Goal: Check status: Check status

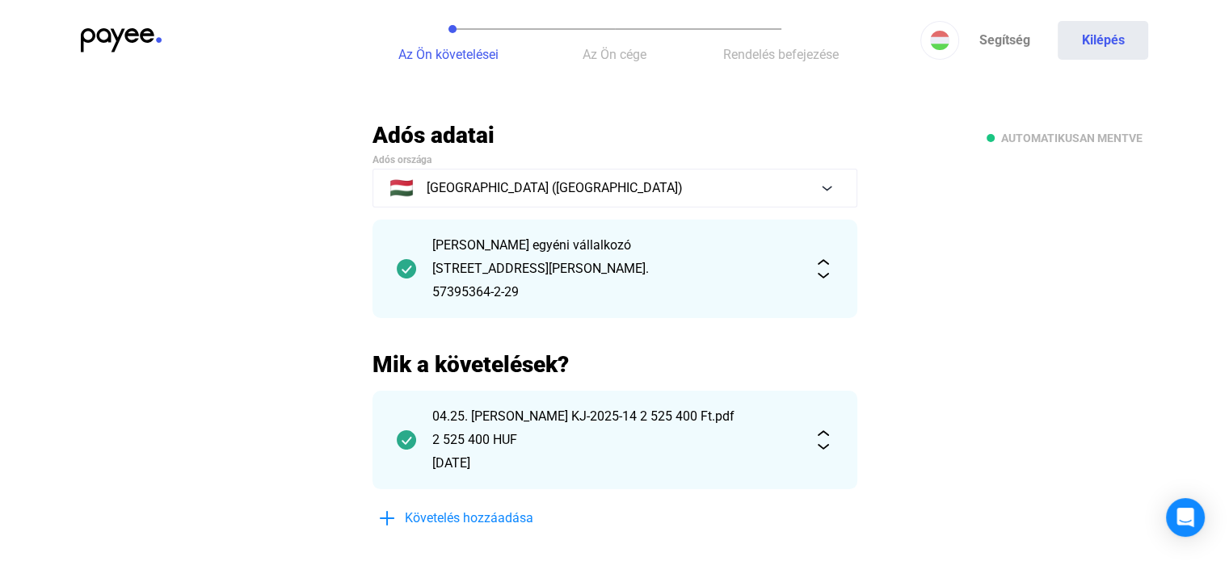
click at [116, 36] on img at bounding box center [121, 40] width 81 height 24
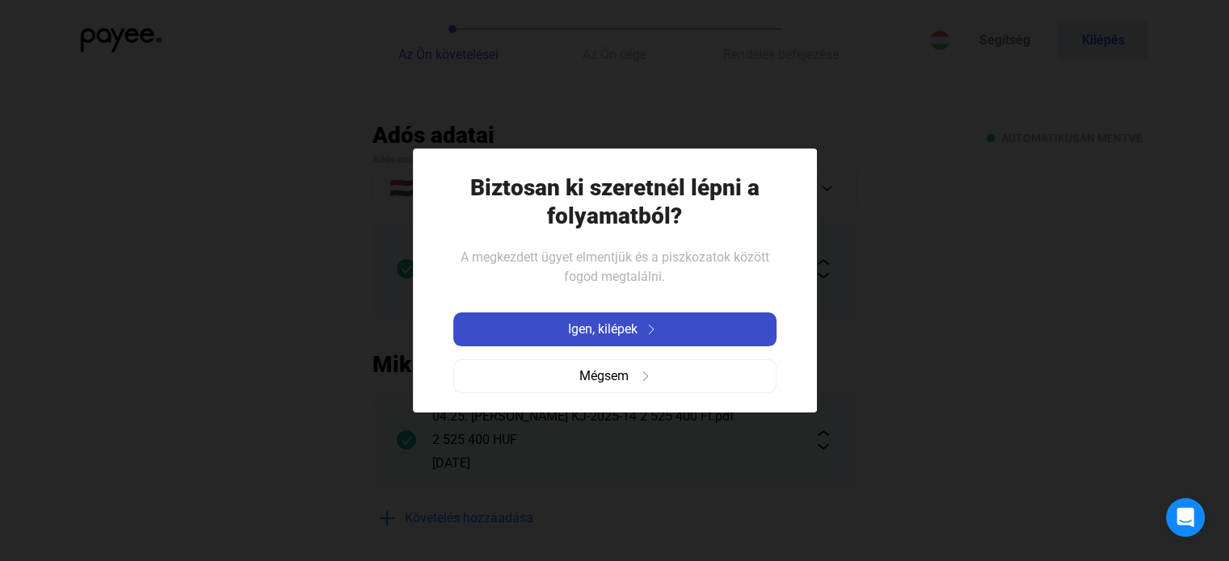
click at [658, 337] on div "Igen, kilépek" at bounding box center [614, 329] width 313 height 19
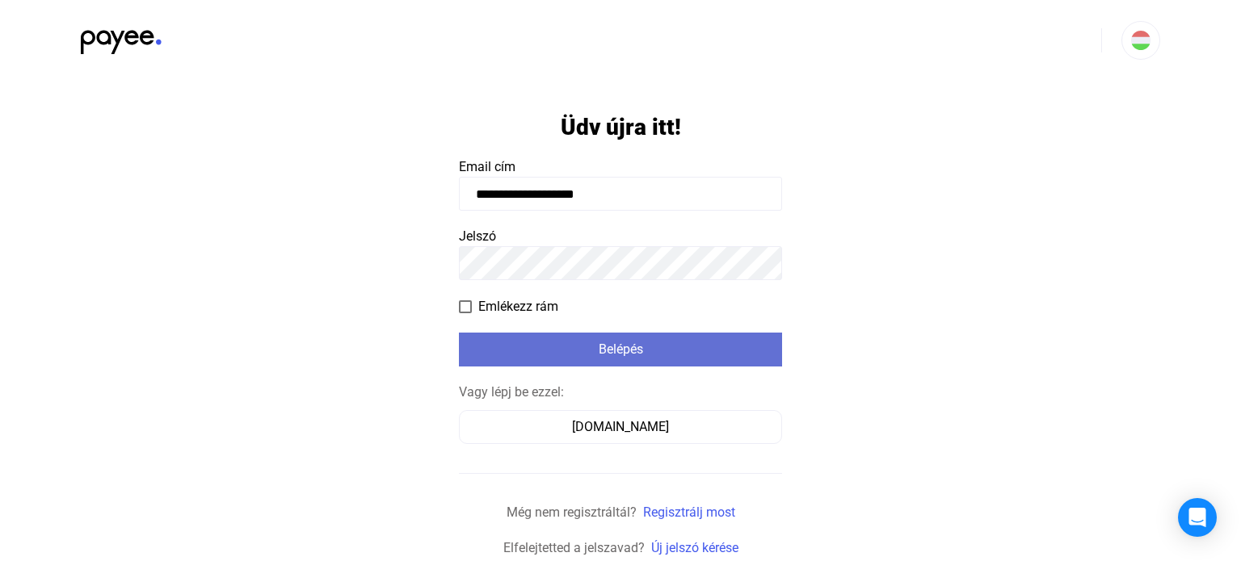
click at [578, 335] on button "Belépés" at bounding box center [620, 350] width 323 height 34
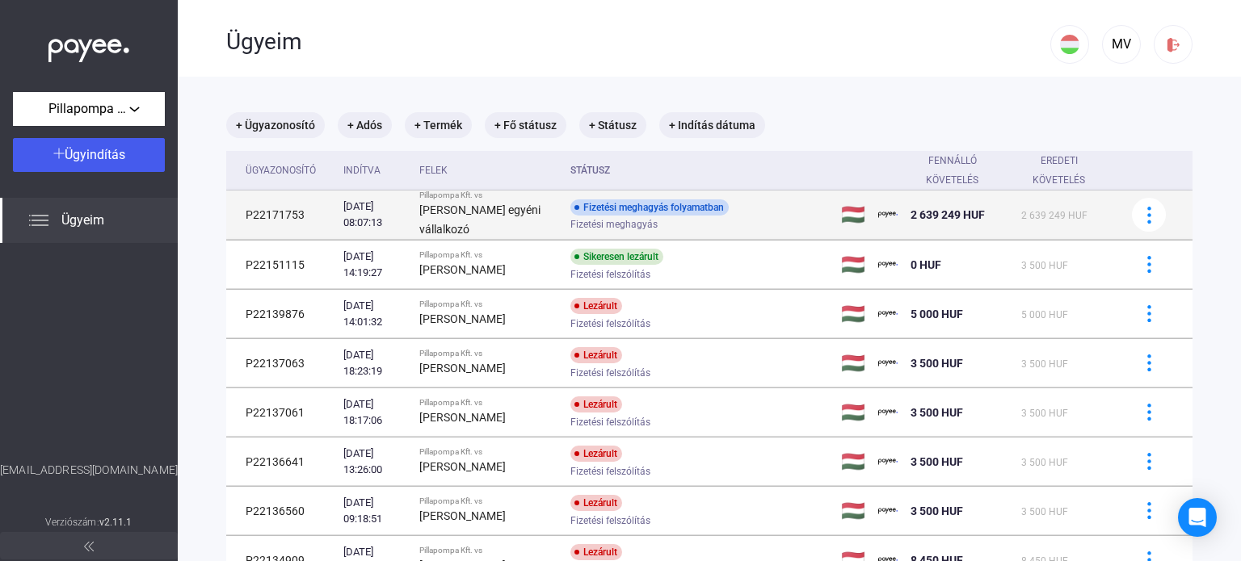
click at [289, 208] on td "P22171753" at bounding box center [281, 215] width 111 height 49
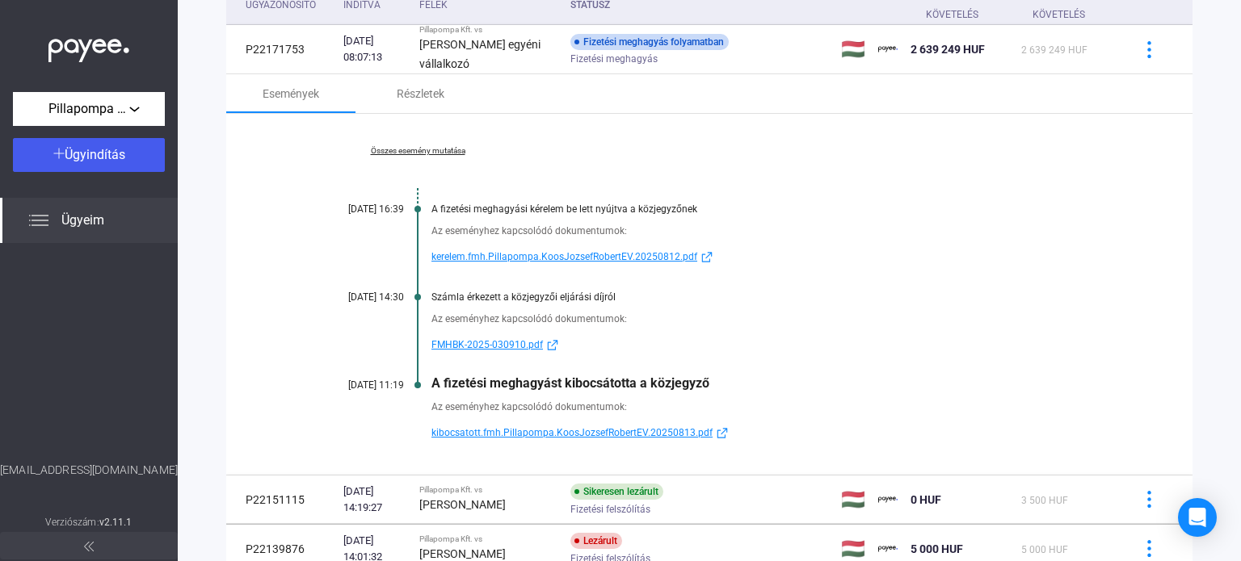
scroll to position [162, 0]
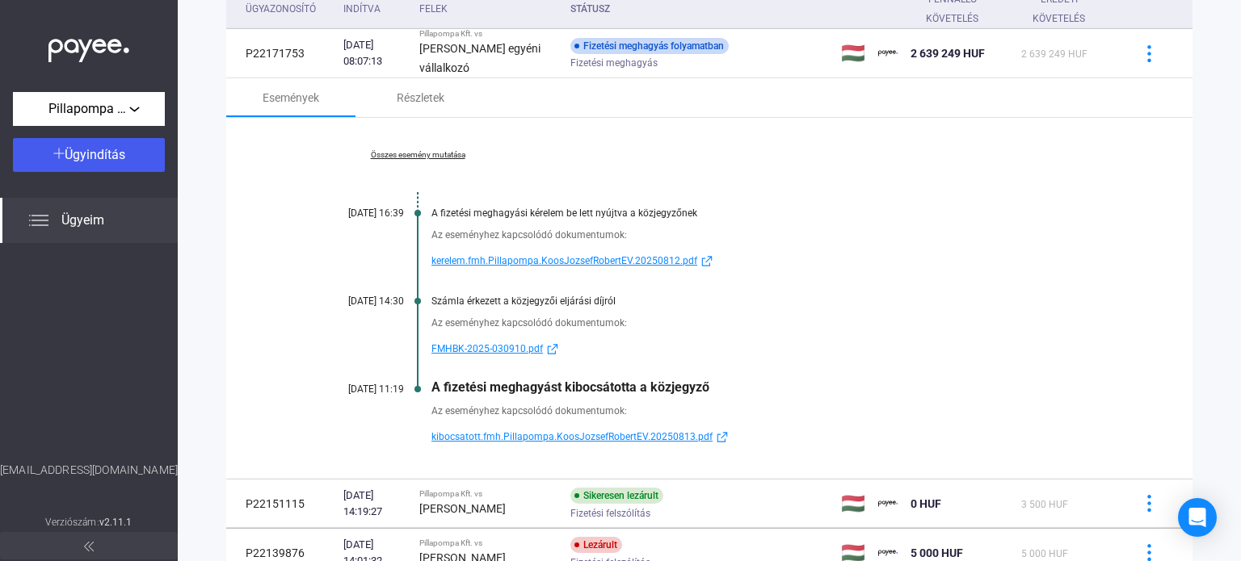
click at [414, 154] on link "Összes esemény mutatása" at bounding box center [417, 155] width 221 height 10
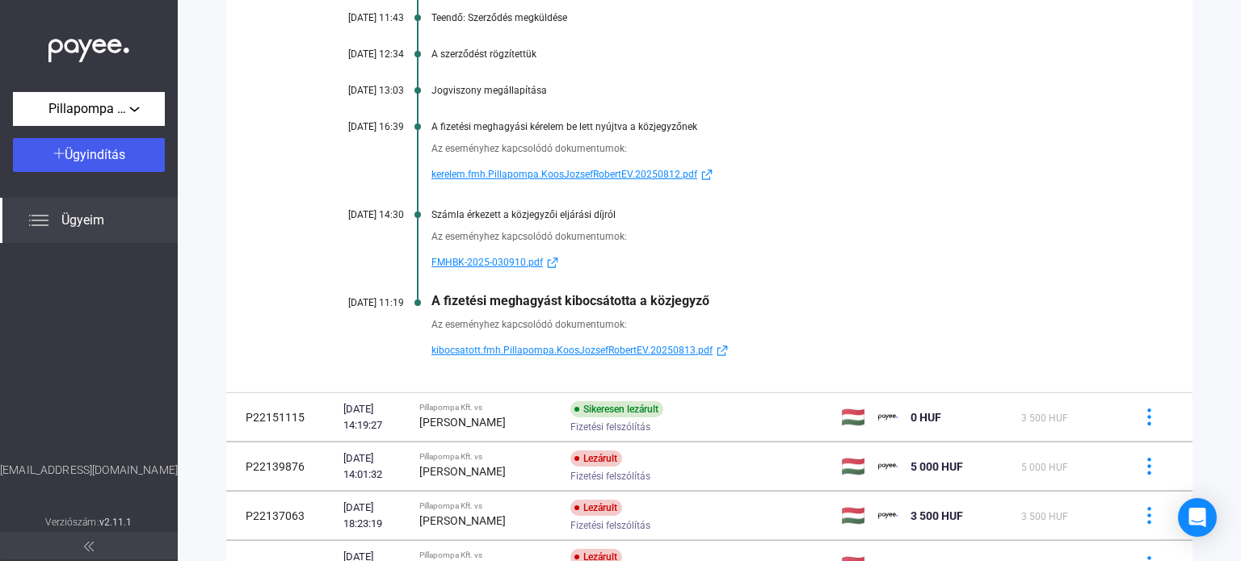
scroll to position [485, 0]
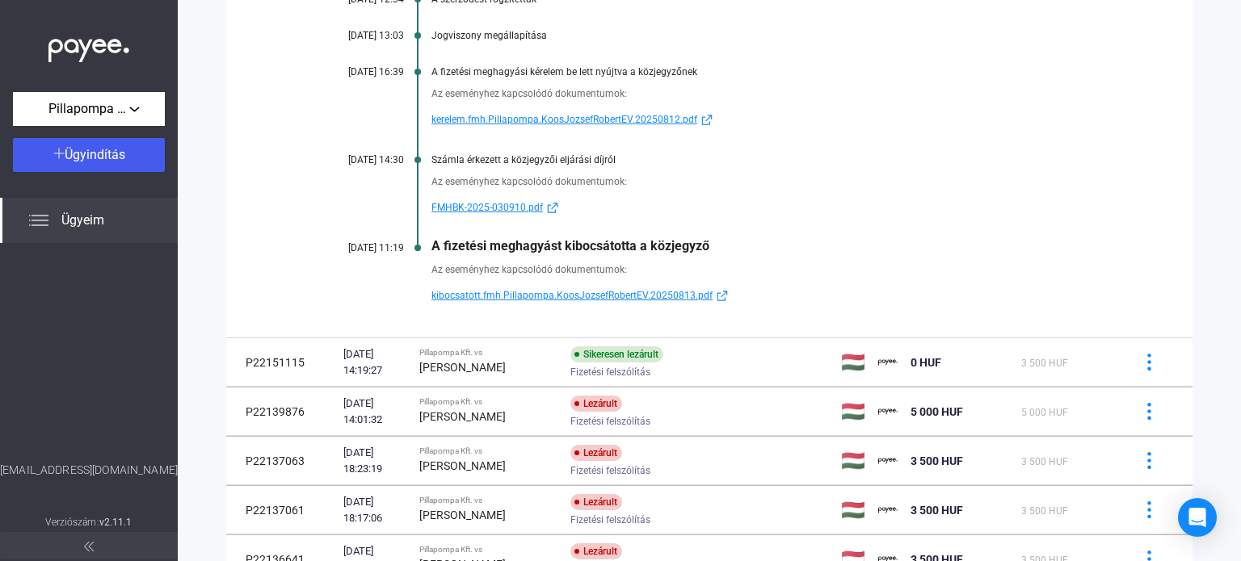
click at [575, 291] on span "kibocsatott.fmh.Pillapompa.KoosJozsefRobertEV.20250813.pdf" at bounding box center [571, 295] width 281 height 19
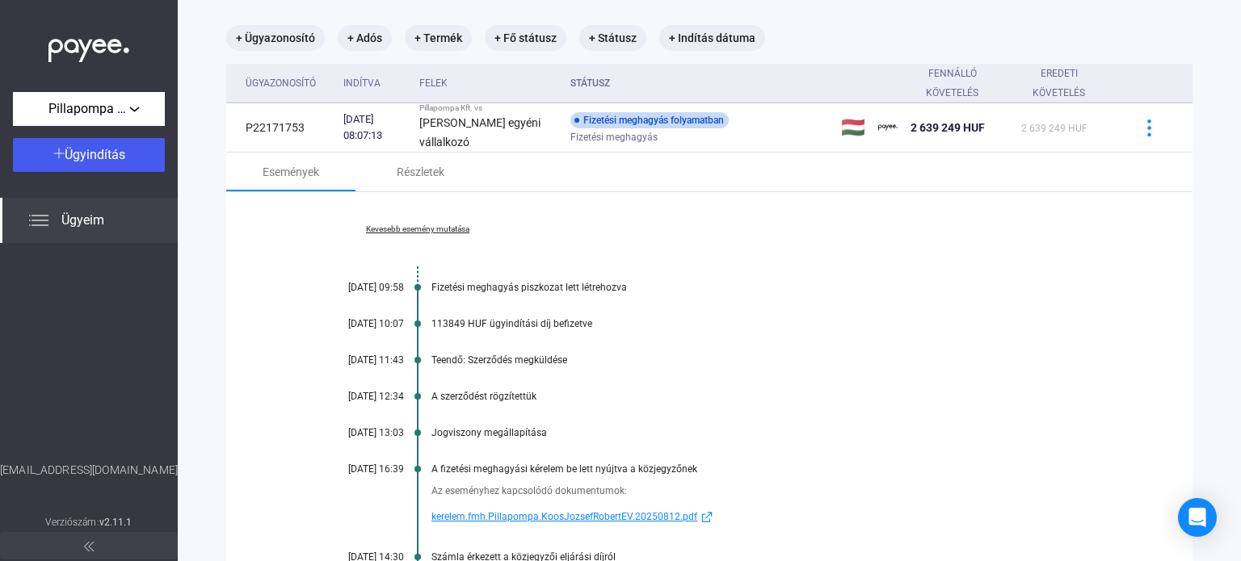
scroll to position [81, 0]
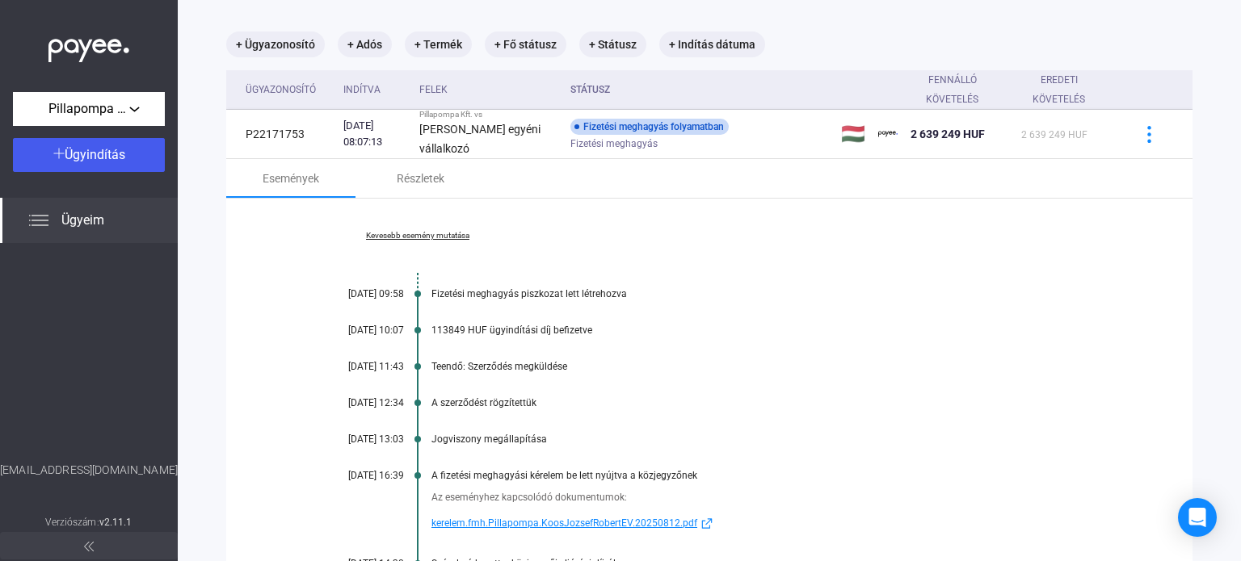
click at [453, 237] on link "Kevesebb esemény mutatása" at bounding box center [417, 236] width 221 height 10
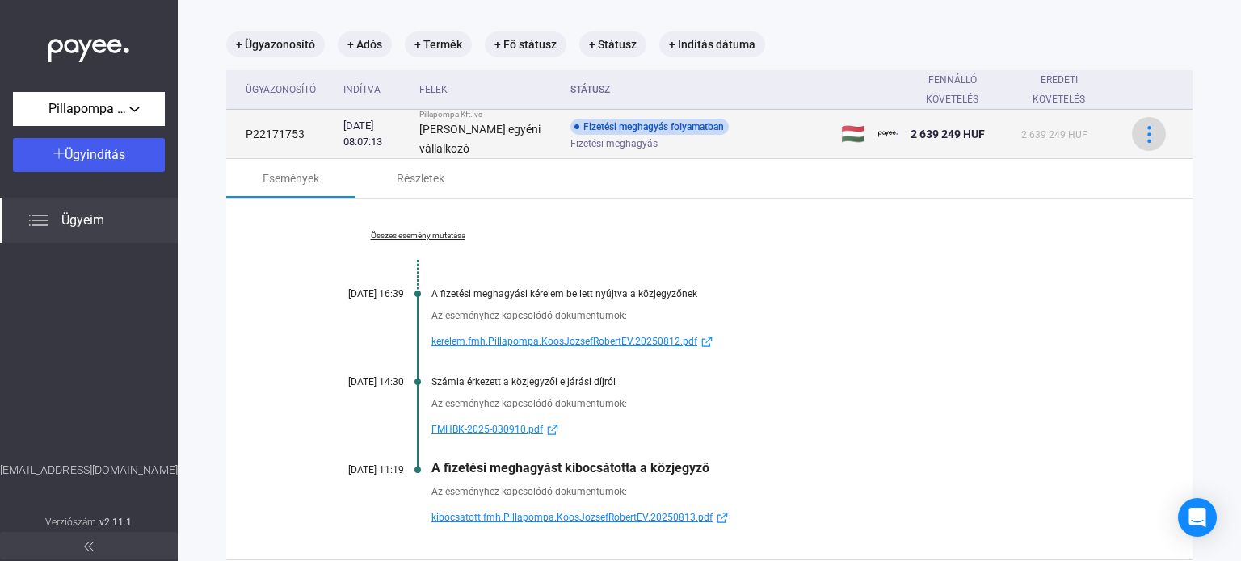
click at [1141, 132] on img at bounding box center [1149, 134] width 17 height 17
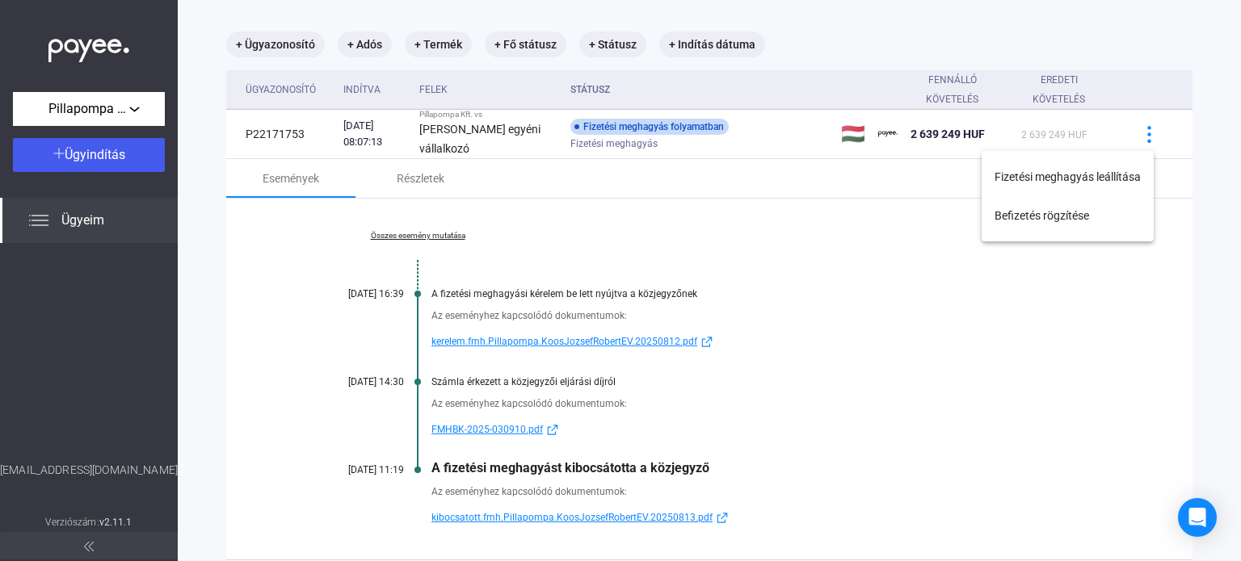
click at [702, 196] on div at bounding box center [620, 280] width 1241 height 561
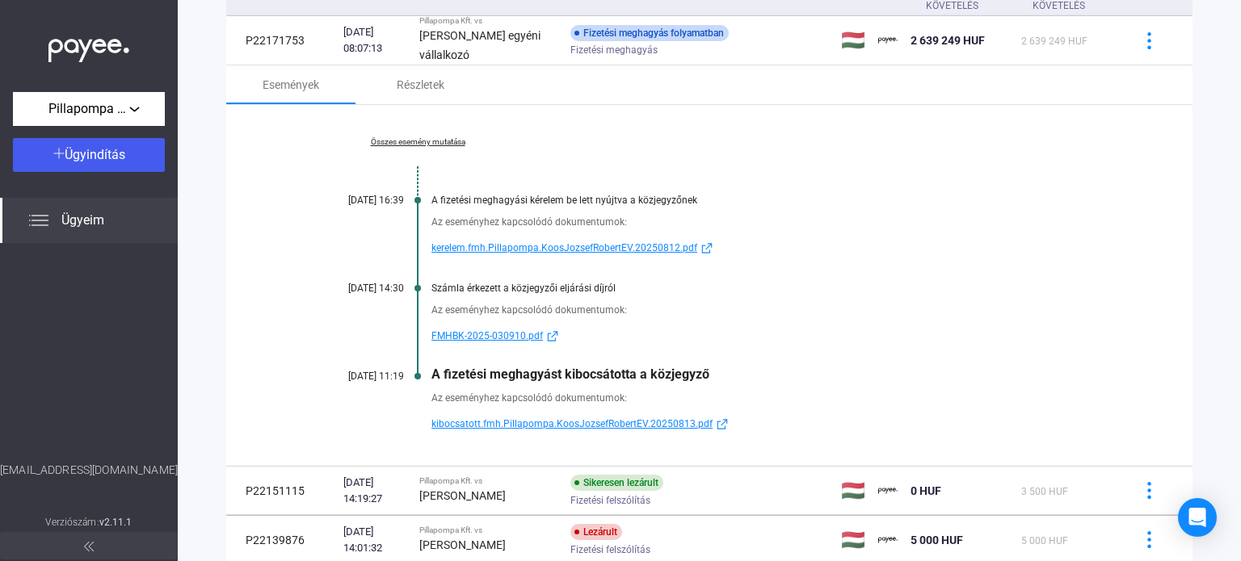
scroll to position [242, 0]
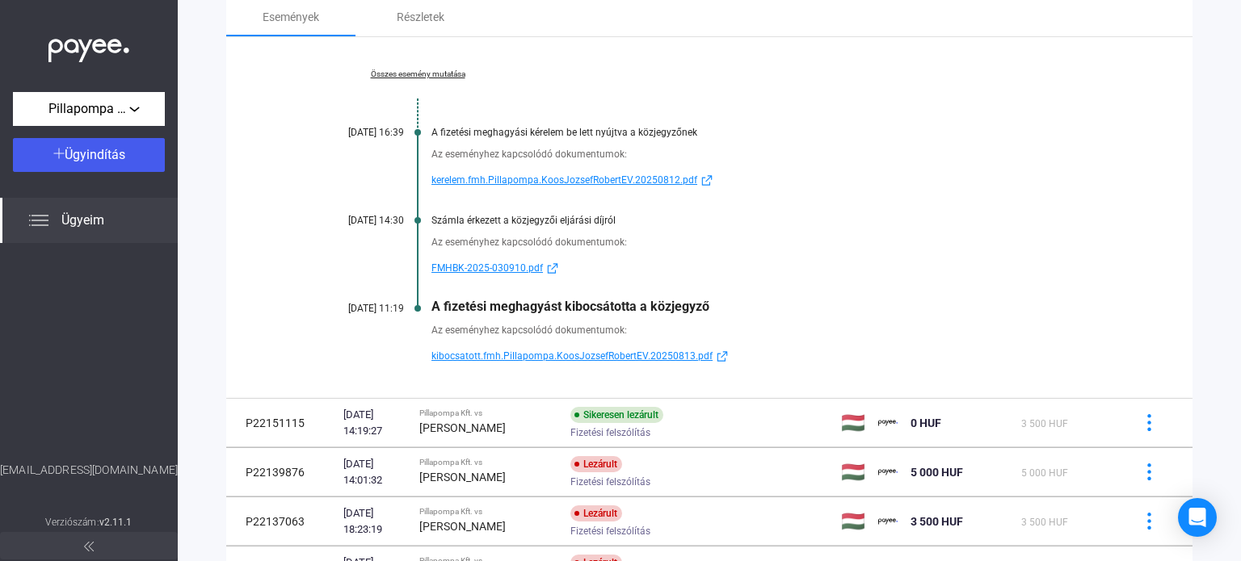
click at [52, 219] on div "Ügyeim" at bounding box center [89, 220] width 178 height 45
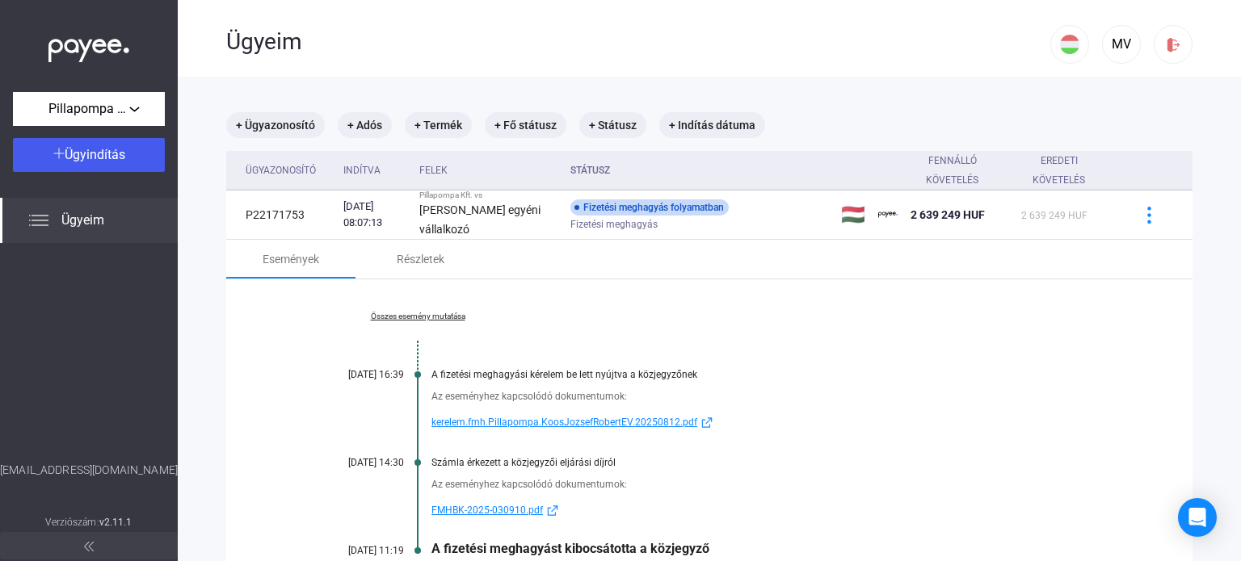
click at [111, 54] on img at bounding box center [88, 46] width 81 height 33
click at [110, 54] on img at bounding box center [88, 46] width 81 height 33
